Goal: Information Seeking & Learning: Learn about a topic

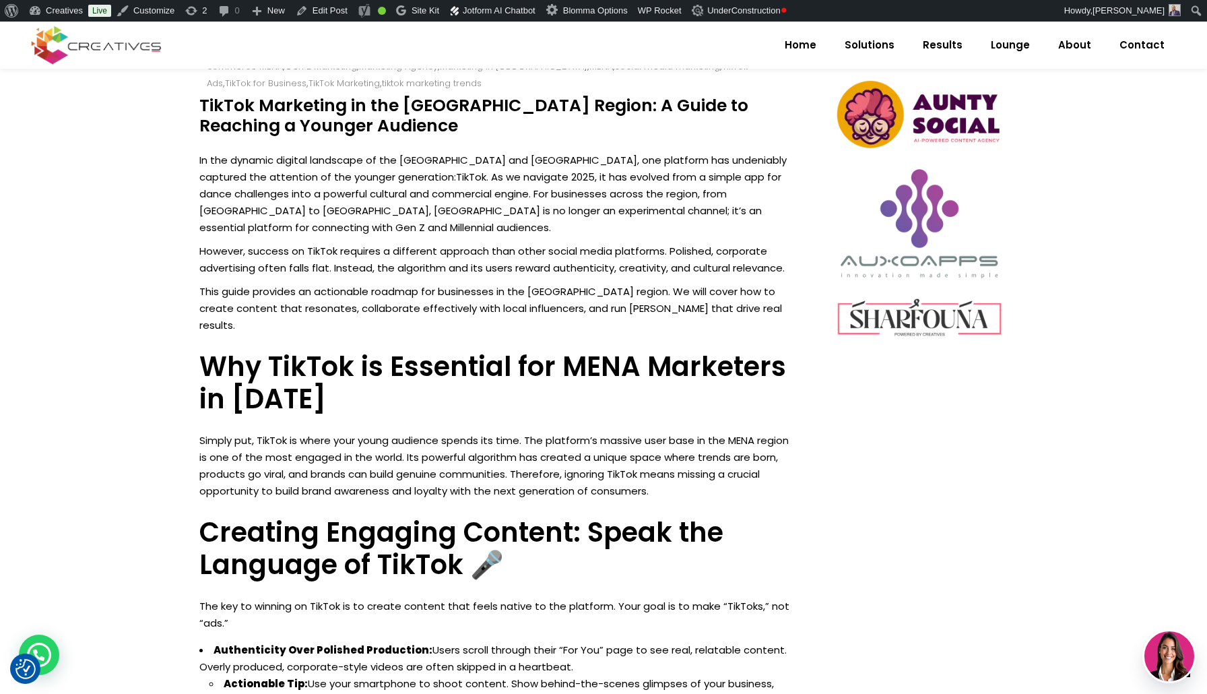
scroll to position [685, 0]
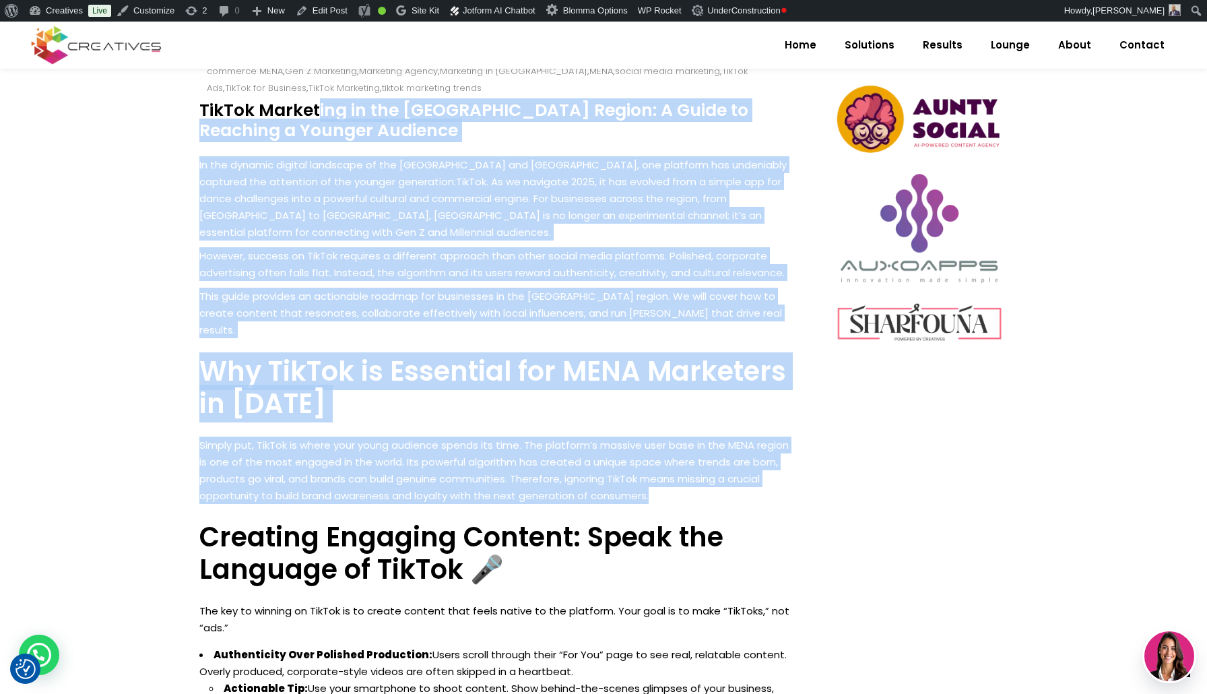
drag, startPoint x: 202, startPoint y: 104, endPoint x: 766, endPoint y: 477, distance: 675.8
copy div "LorEmi Dolorsita co adi ELIT Seddoe: T Incid ut Laboreet d Magnaal Enimadmi Ve …"
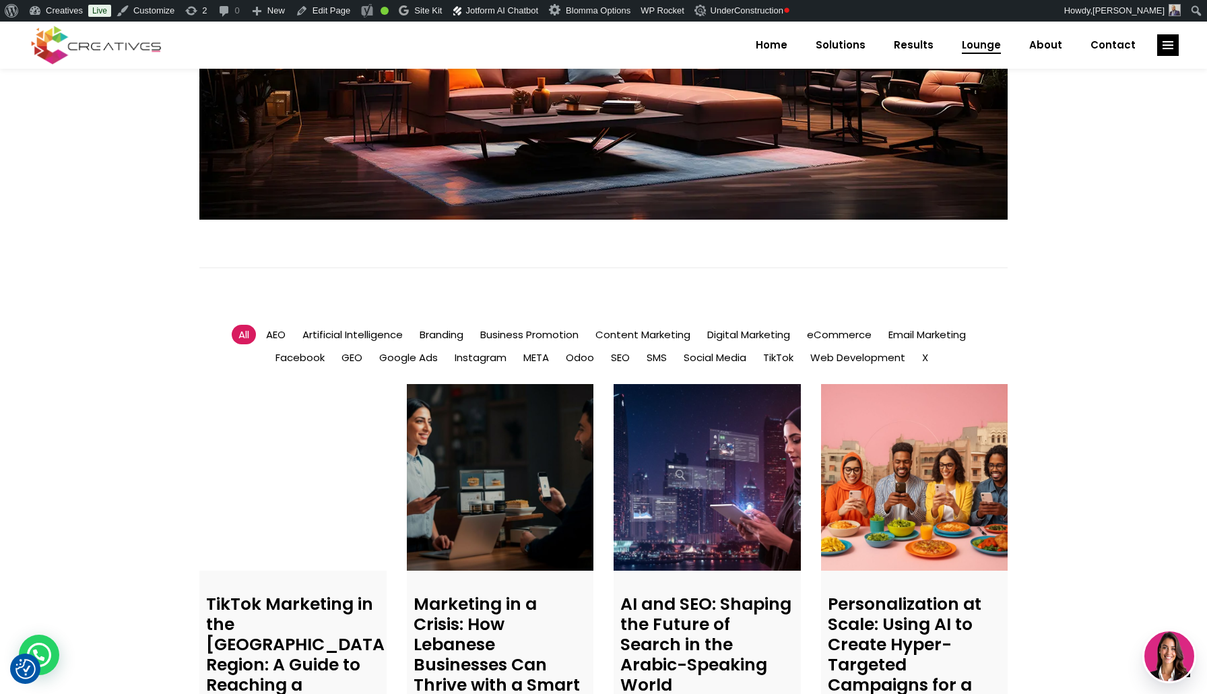
scroll to position [711, 0]
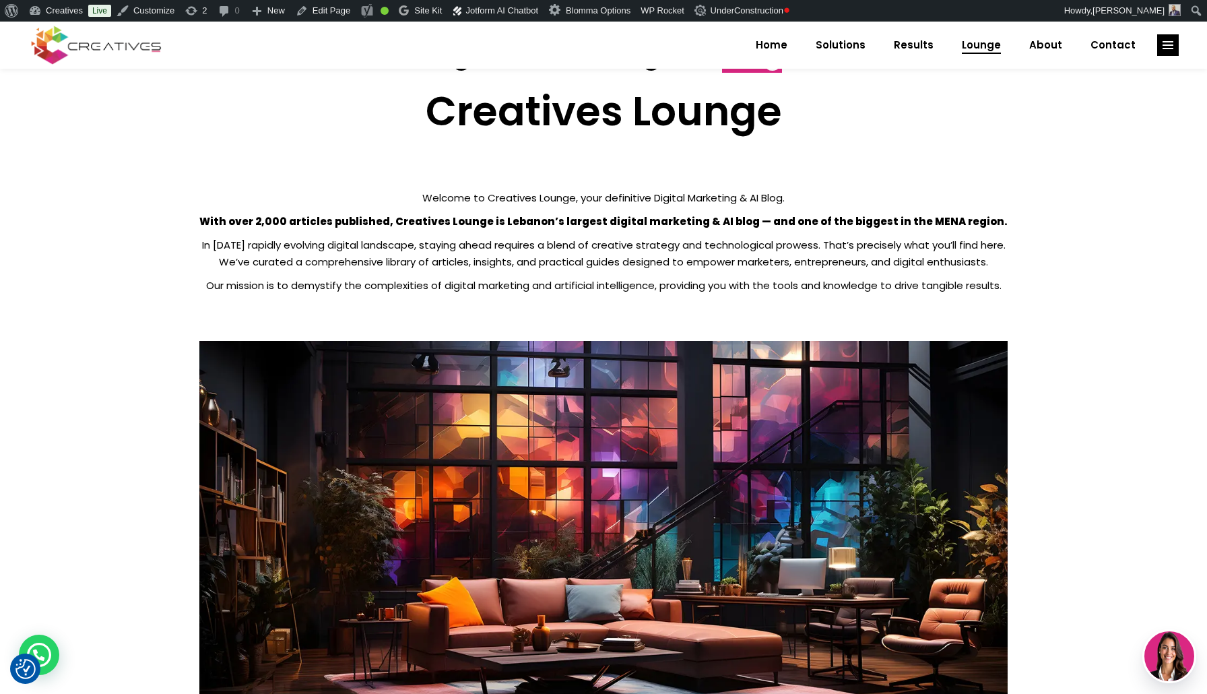
scroll to position [114, 0]
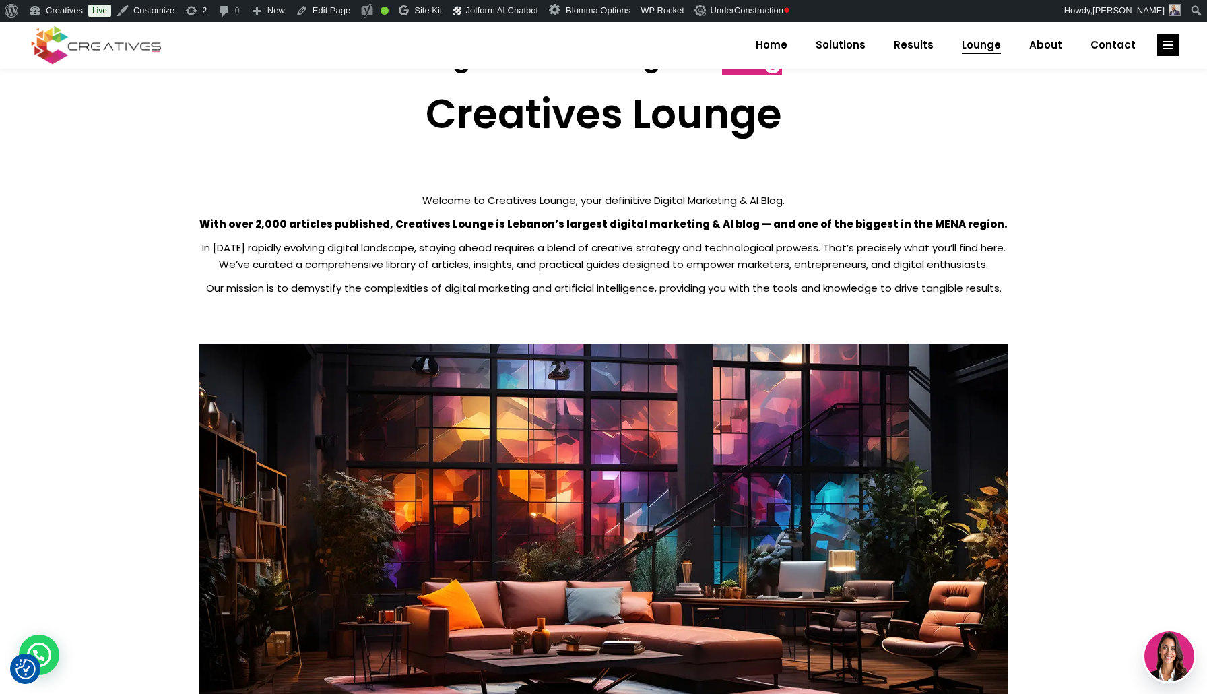
click at [315, 226] on strong "With over 2,000 articles published, Creatives Lounge is Lebanon’s largest digit…" at bounding box center [603, 224] width 808 height 14
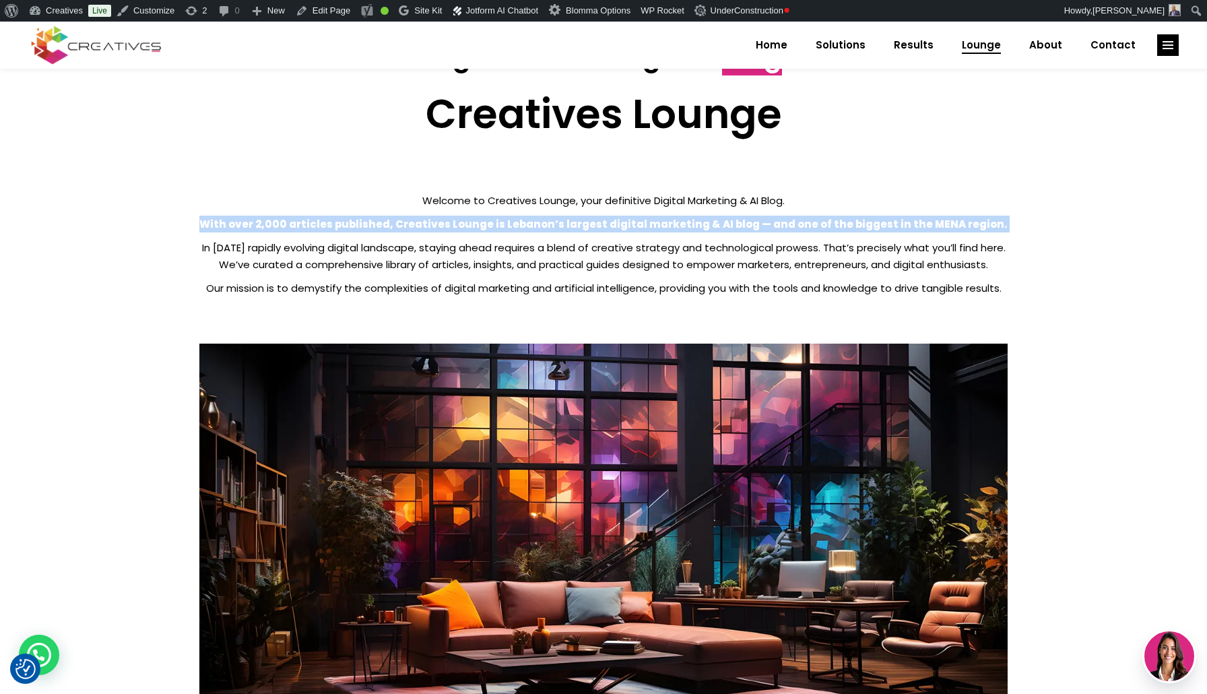
click at [315, 226] on strong "With over 2,000 articles published, Creatives Lounge is Lebanon’s largest digit…" at bounding box center [603, 224] width 808 height 14
copy div "With over 2,000 articles published, Creatives Lounge is Lebanon’s largest digit…"
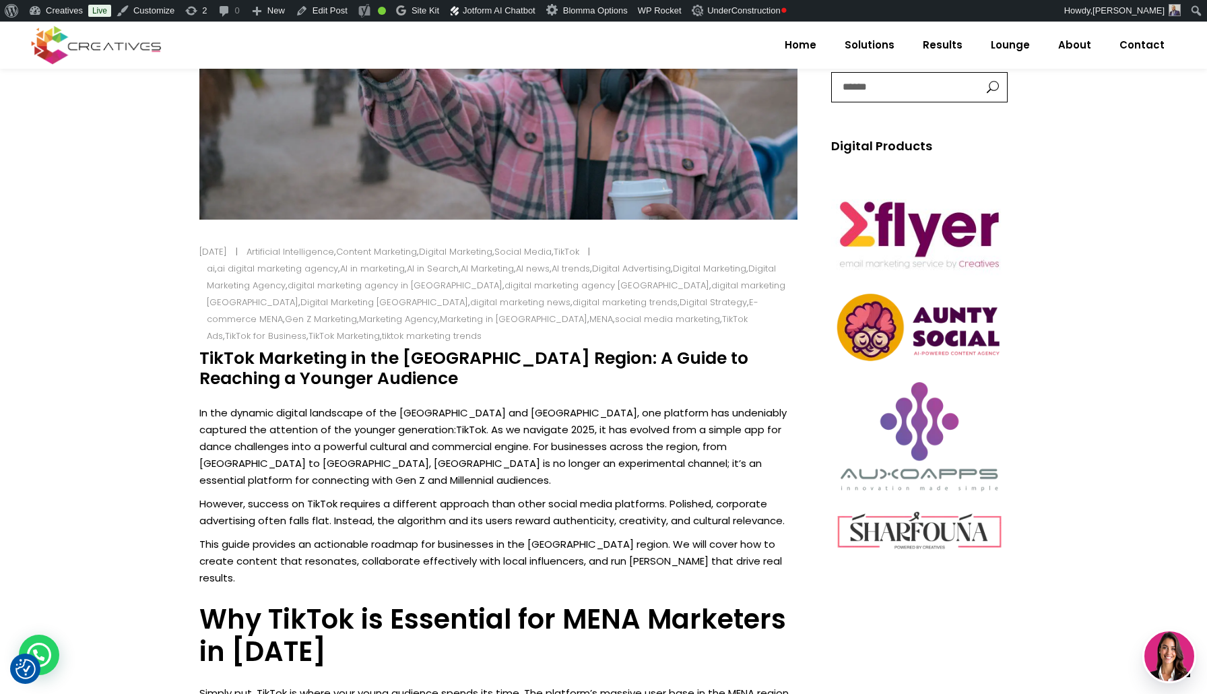
scroll to position [484, 0]
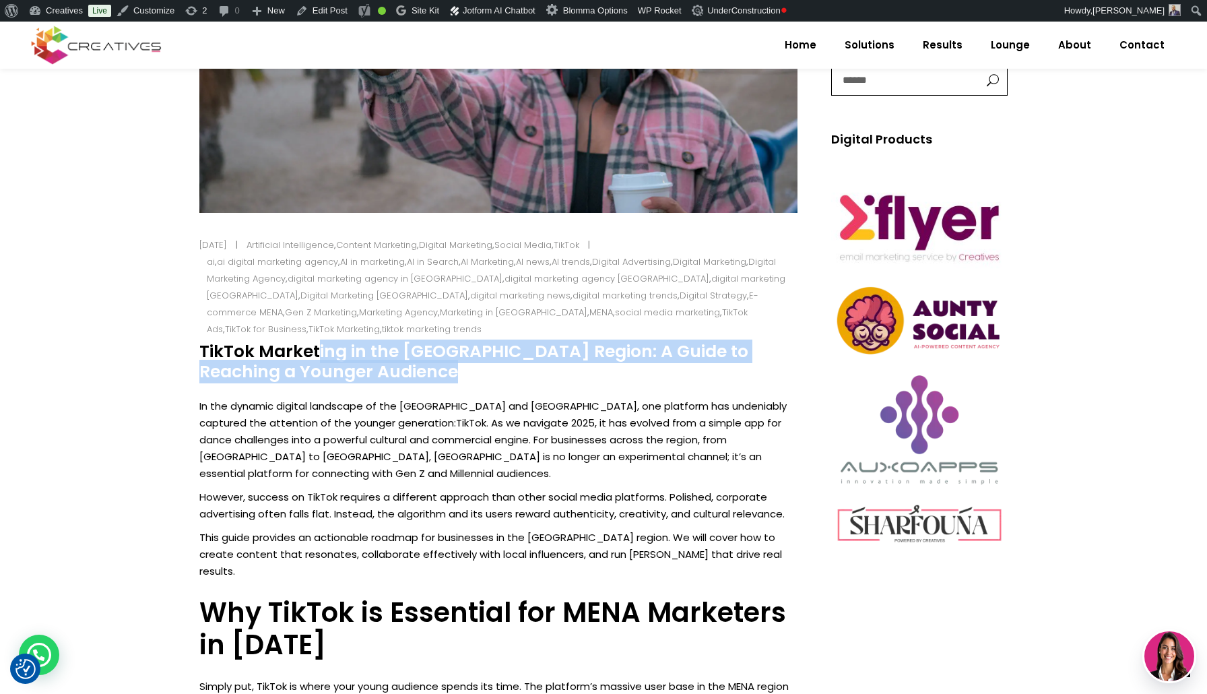
drag, startPoint x: 201, startPoint y: 351, endPoint x: 311, endPoint y: 370, distance: 111.4
click at [311, 370] on h4 "TikTok Marketing in the [GEOGRAPHIC_DATA] Region: A Guide to Reaching a Younger…" at bounding box center [498, 362] width 598 height 40
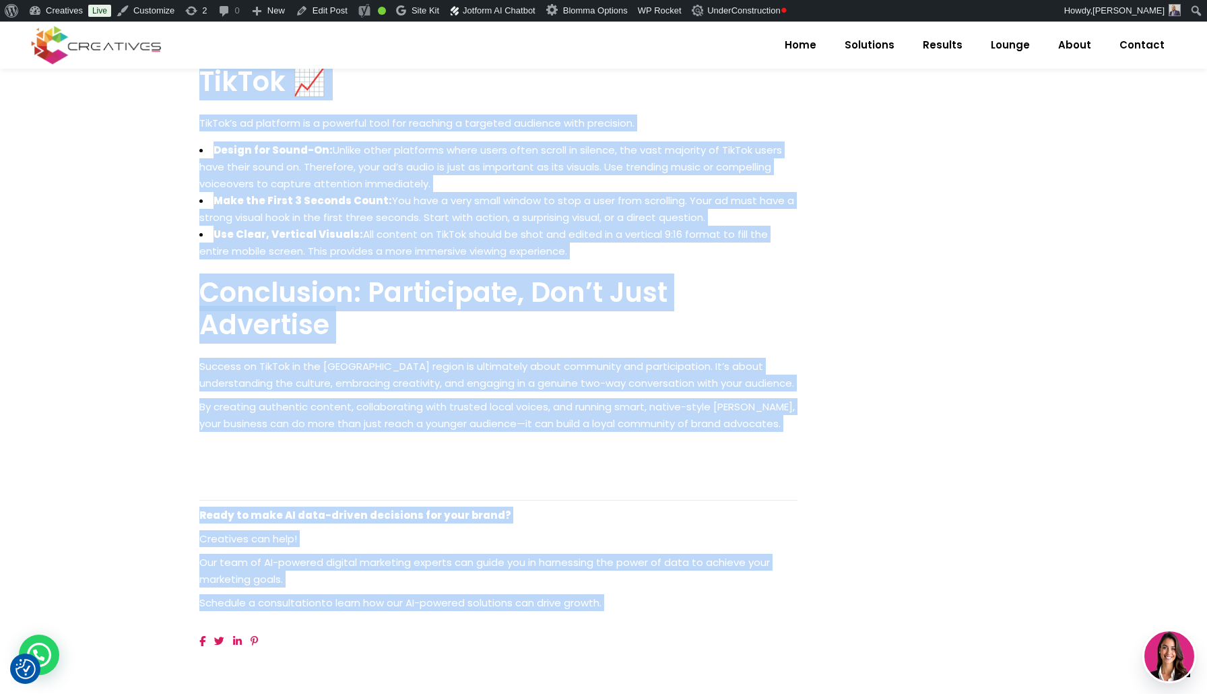
scroll to position [1971, 0]
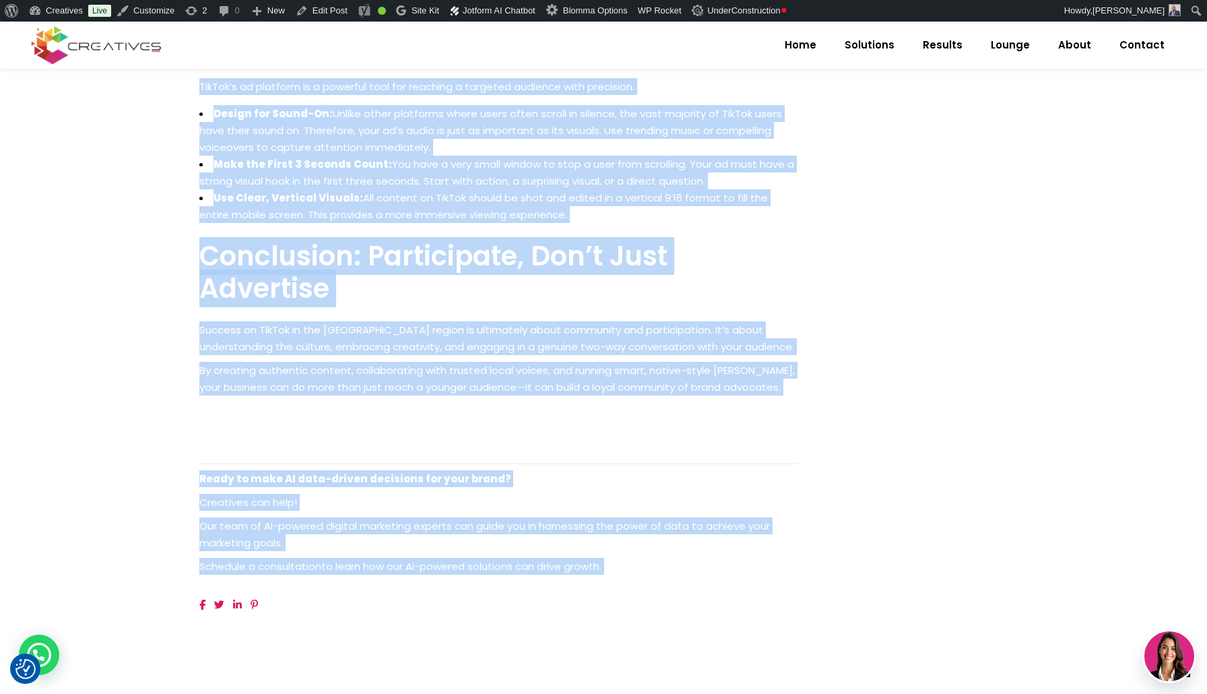
drag, startPoint x: 199, startPoint y: 292, endPoint x: 624, endPoint y: 549, distance: 496.9
copy div "In the dynamic digital landscape of the Middle East and North Africa, one platf…"
